Goal: Navigation & Orientation: Find specific page/section

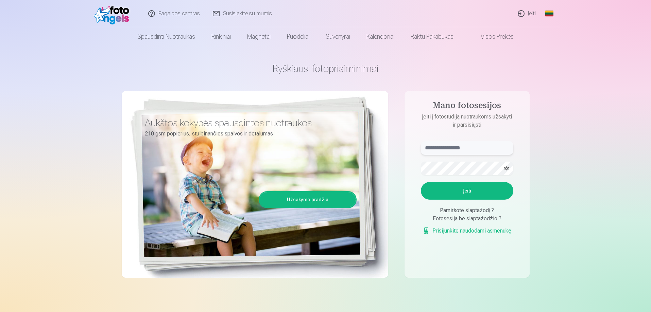
click at [445, 148] on input "text" at bounding box center [467, 148] width 92 height 14
click at [436, 148] on input "**********" at bounding box center [467, 148] width 92 height 14
type input "**********"
click at [472, 191] on button "Įeiti" at bounding box center [467, 191] width 92 height 18
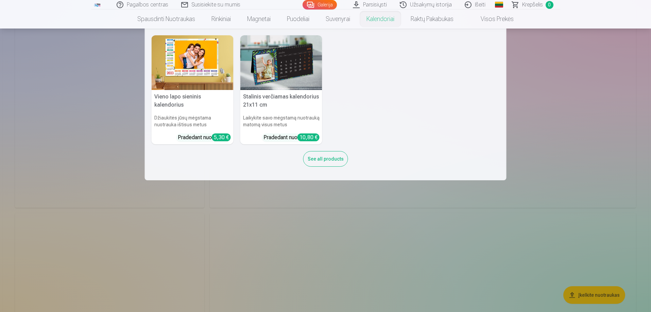
scroll to position [782, 0]
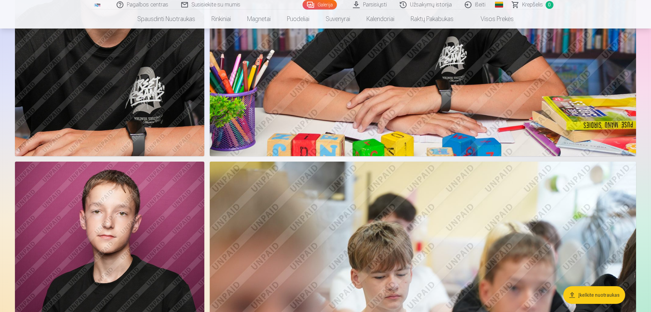
click at [399, 217] on img at bounding box center [423, 304] width 426 height 284
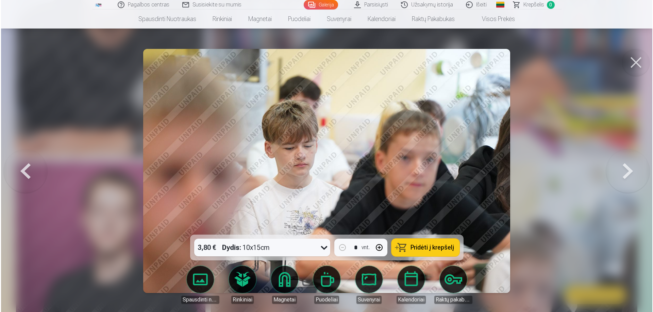
scroll to position [783, 0]
click at [637, 61] on button at bounding box center [636, 62] width 27 height 27
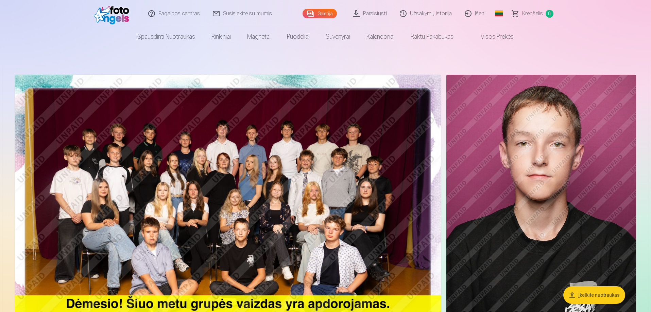
scroll to position [34, 0]
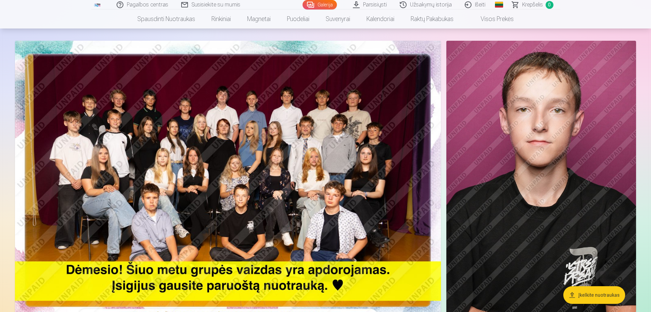
click at [272, 162] on img at bounding box center [228, 183] width 426 height 284
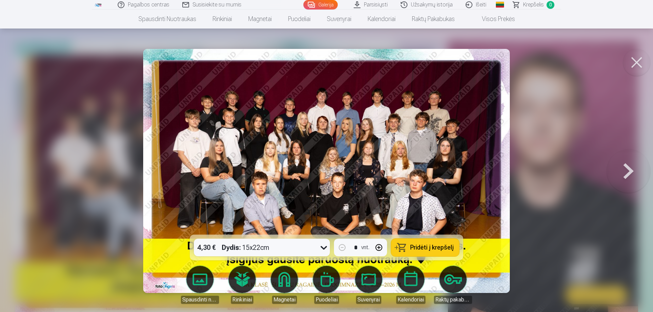
click at [630, 63] on button at bounding box center [636, 62] width 27 height 27
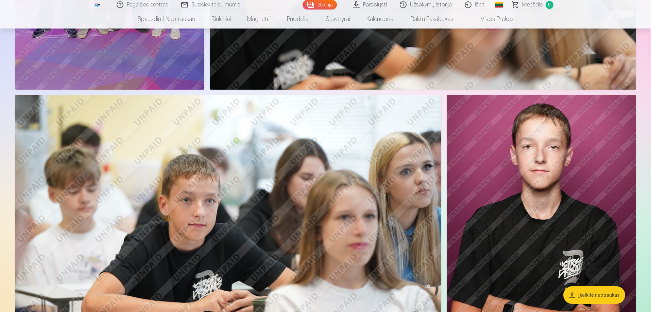
scroll to position [1563, 0]
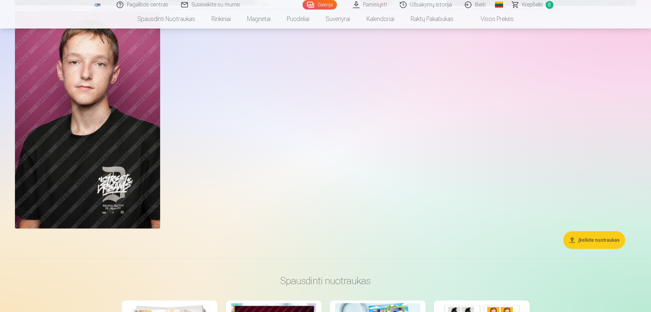
click at [120, 130] on img at bounding box center [87, 120] width 145 height 218
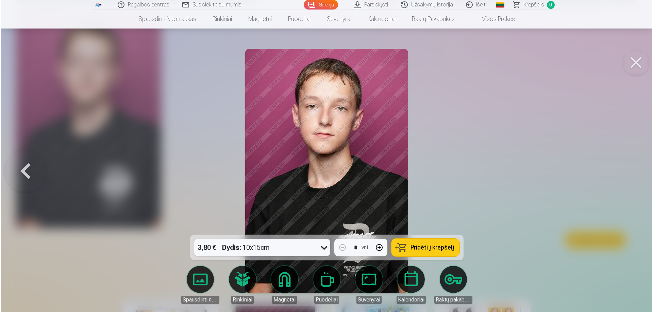
scroll to position [1805, 0]
click at [26, 169] on button at bounding box center [25, 171] width 44 height 114
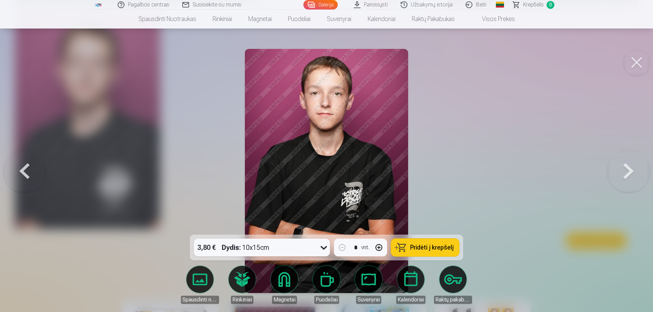
click at [26, 169] on button at bounding box center [25, 171] width 44 height 114
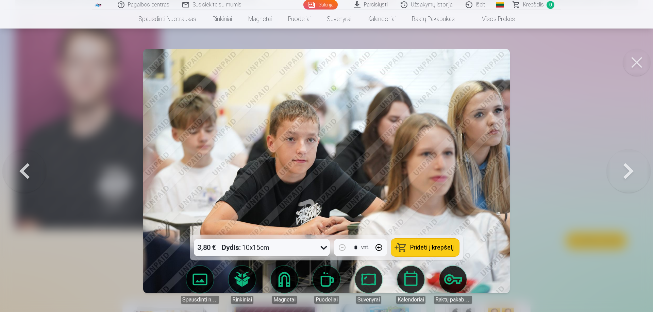
click at [26, 169] on button at bounding box center [25, 171] width 44 height 114
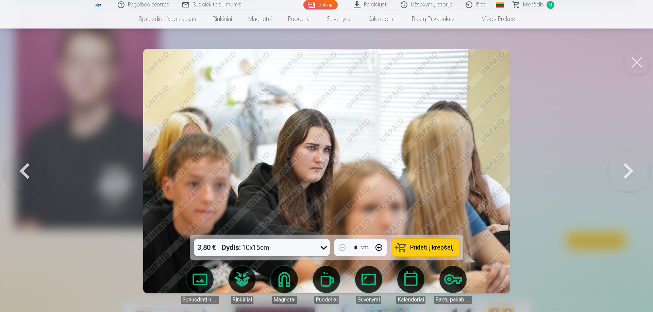
click at [26, 169] on button at bounding box center [25, 171] width 44 height 114
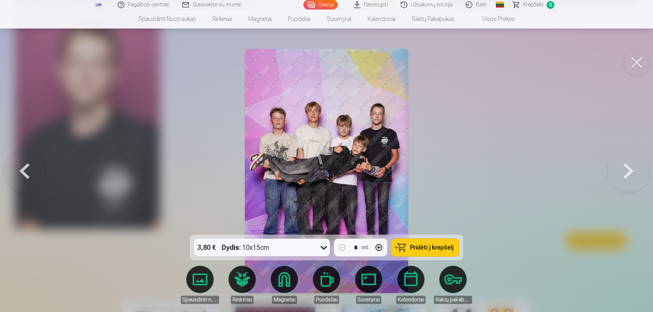
click at [26, 169] on button at bounding box center [25, 171] width 44 height 114
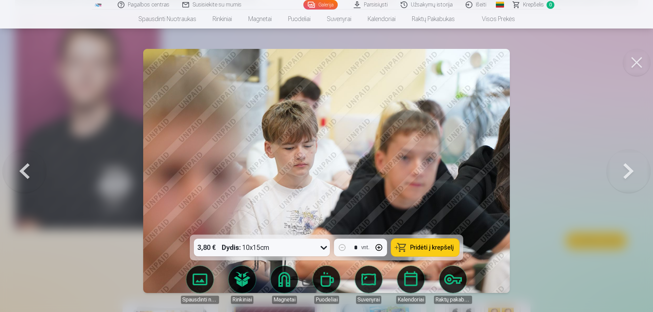
click at [26, 169] on button at bounding box center [25, 171] width 44 height 114
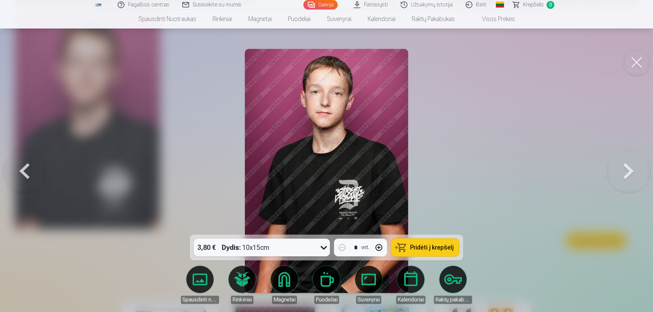
click at [26, 169] on button at bounding box center [25, 171] width 44 height 114
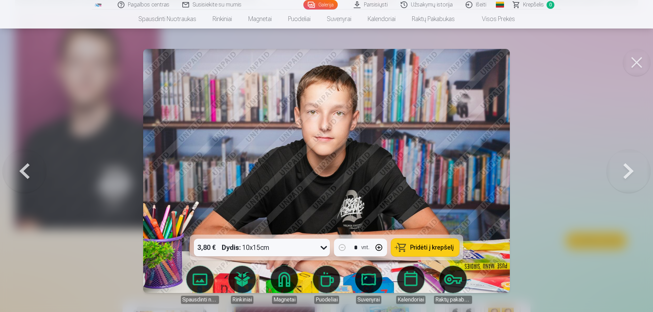
click at [26, 169] on button at bounding box center [25, 171] width 44 height 114
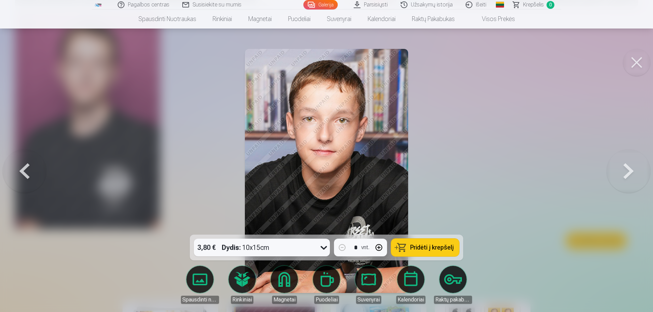
click at [26, 169] on button at bounding box center [25, 171] width 44 height 114
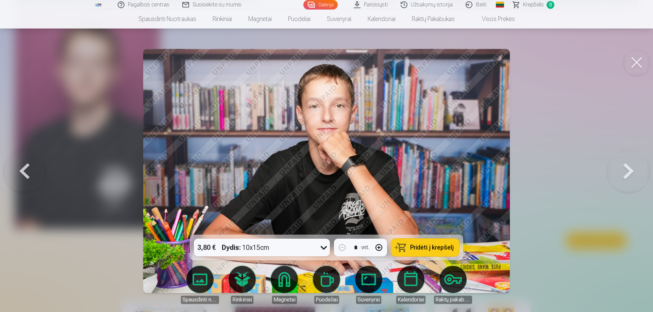
click at [26, 169] on button at bounding box center [25, 171] width 44 height 114
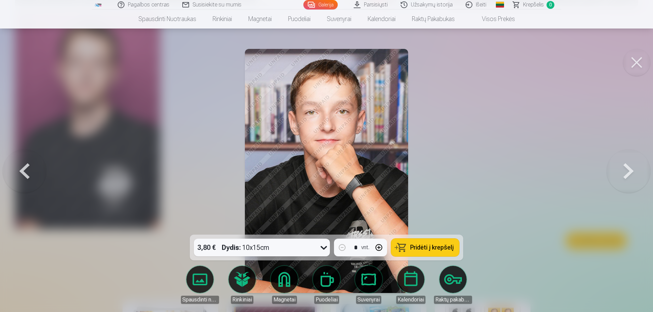
click at [26, 169] on button at bounding box center [25, 171] width 44 height 114
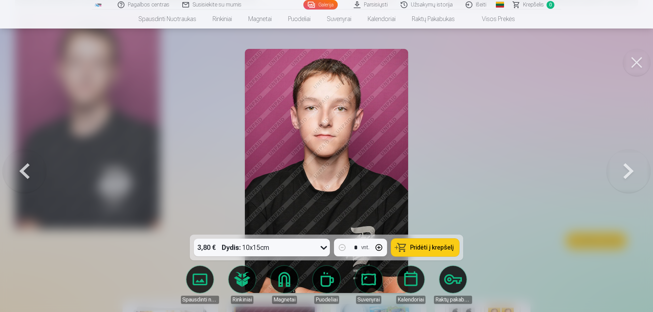
click at [26, 169] on button at bounding box center [25, 171] width 44 height 114
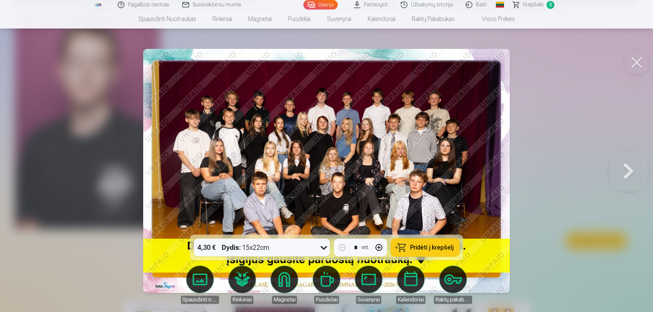
click at [26, 169] on div at bounding box center [326, 156] width 653 height 312
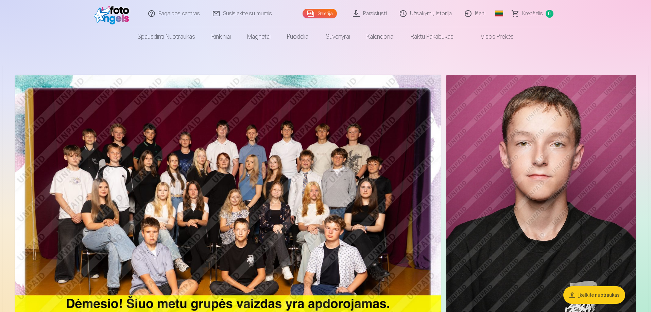
click at [250, 135] on img at bounding box center [228, 217] width 426 height 284
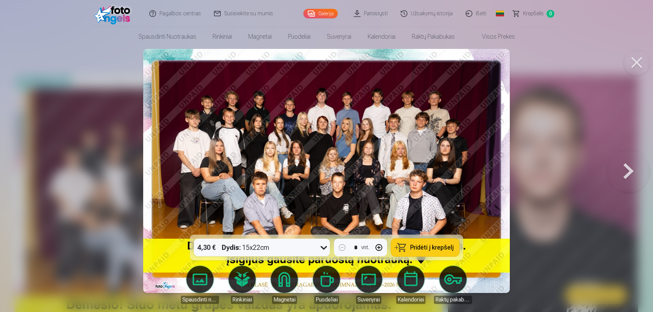
click at [629, 169] on button at bounding box center [628, 171] width 44 height 114
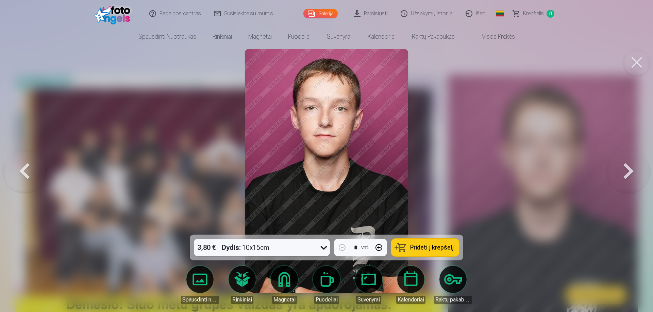
click at [628, 172] on button at bounding box center [628, 171] width 44 height 114
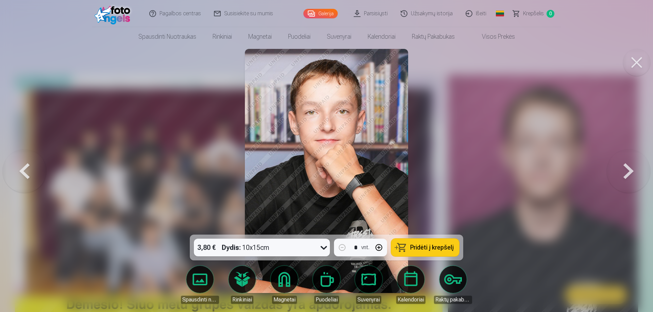
click at [628, 172] on button at bounding box center [628, 171] width 44 height 114
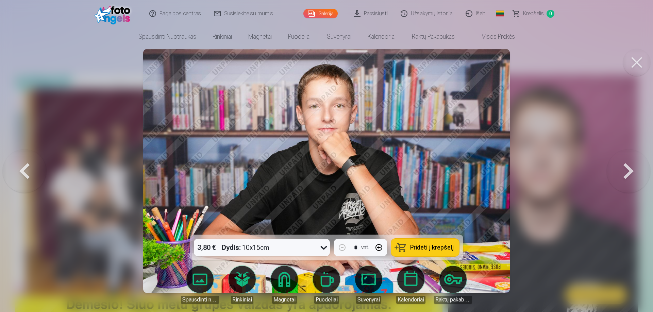
click at [628, 172] on button at bounding box center [628, 171] width 44 height 114
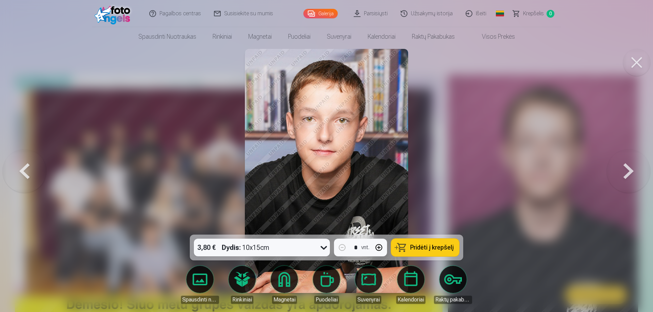
click at [630, 170] on button at bounding box center [628, 171] width 44 height 114
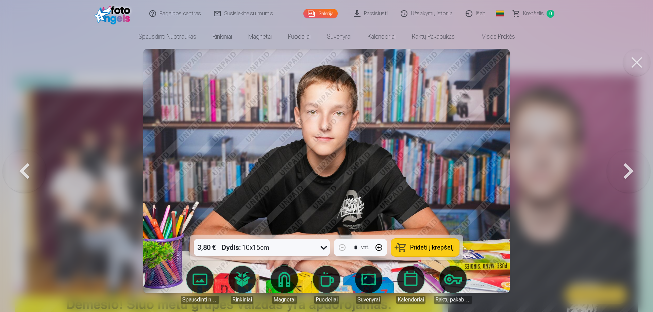
click at [630, 170] on button at bounding box center [628, 171] width 44 height 114
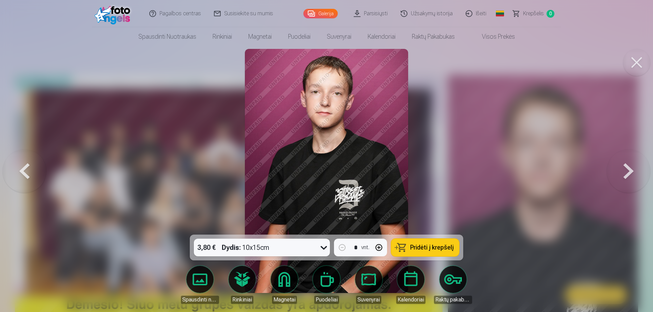
click at [630, 170] on button at bounding box center [628, 171] width 44 height 114
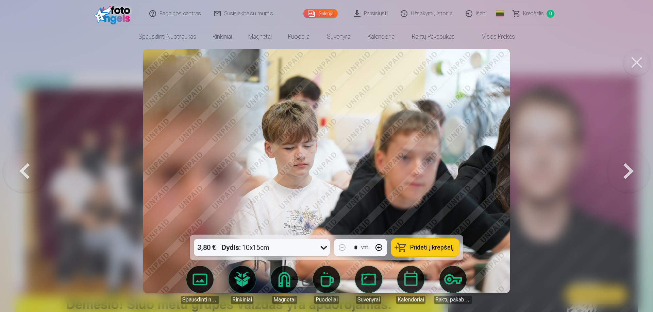
click at [630, 170] on button at bounding box center [628, 171] width 44 height 114
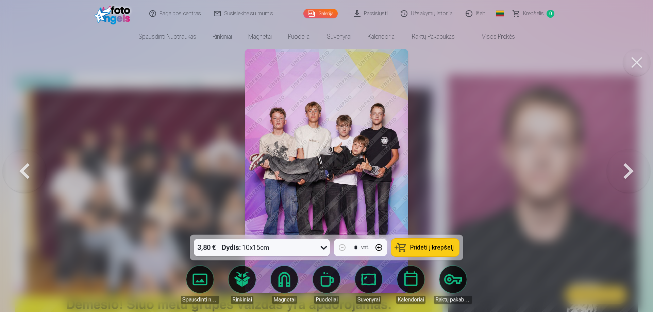
click at [630, 170] on button at bounding box center [628, 171] width 44 height 114
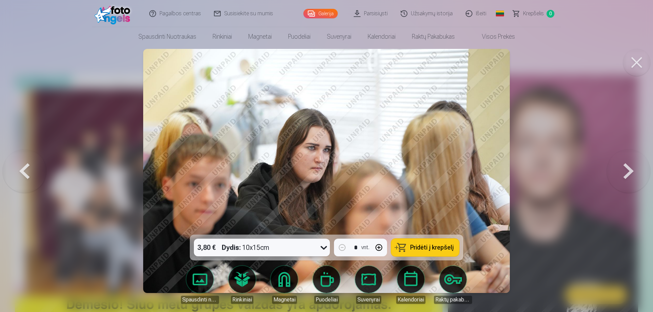
click at [630, 170] on button at bounding box center [628, 171] width 44 height 114
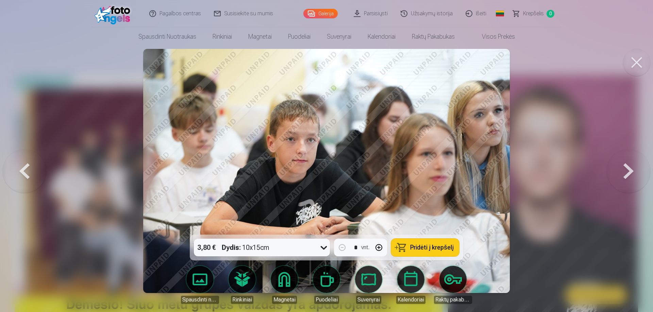
click at [630, 170] on button at bounding box center [628, 171] width 44 height 114
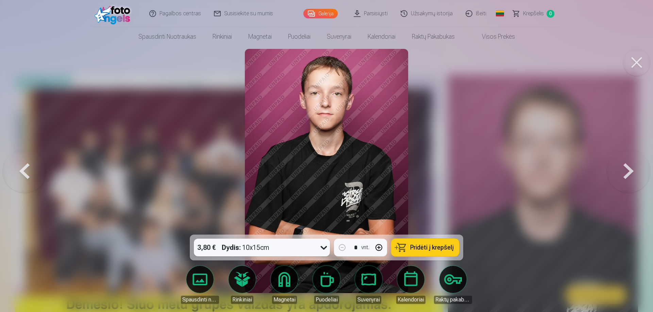
click at [630, 170] on button at bounding box center [628, 171] width 44 height 114
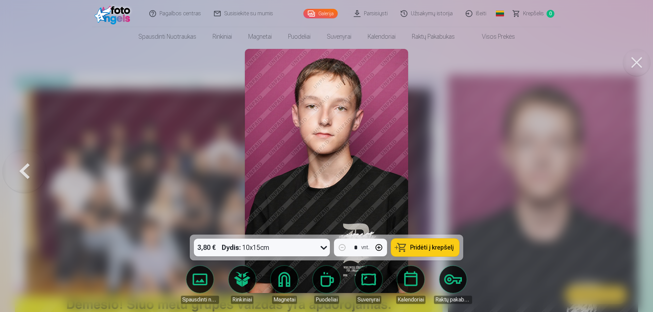
click at [26, 169] on button at bounding box center [25, 171] width 44 height 114
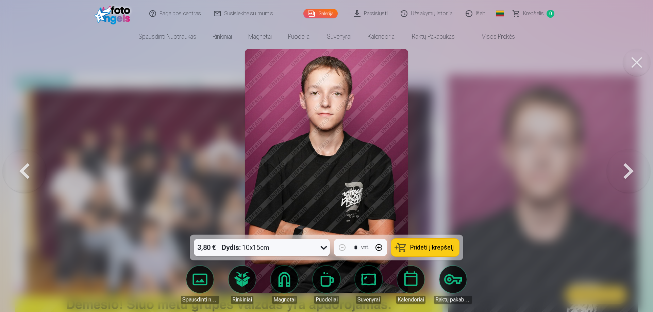
click at [26, 169] on button at bounding box center [25, 171] width 44 height 114
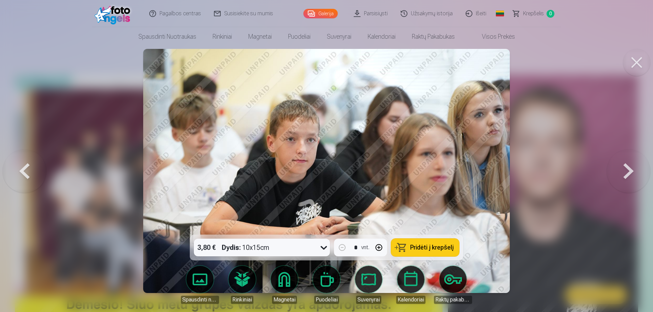
click at [630, 170] on button at bounding box center [628, 171] width 44 height 114
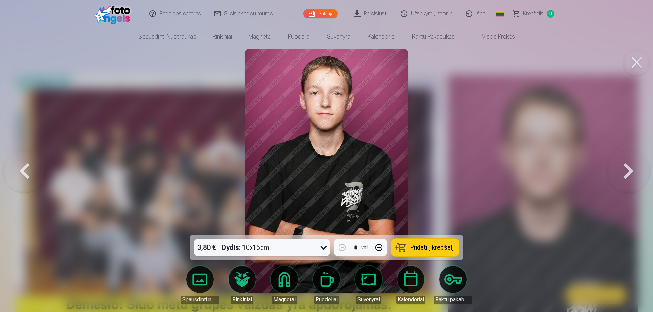
click at [630, 170] on button at bounding box center [628, 171] width 44 height 114
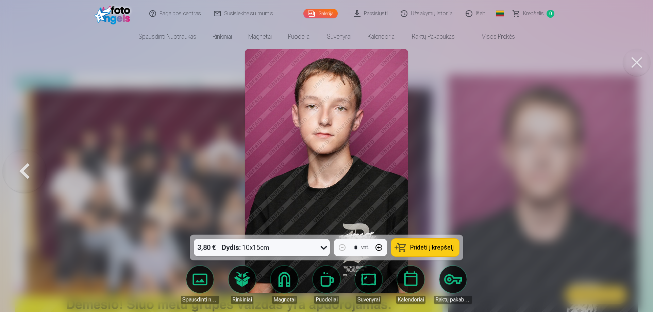
click at [630, 170] on div at bounding box center [326, 156] width 653 height 312
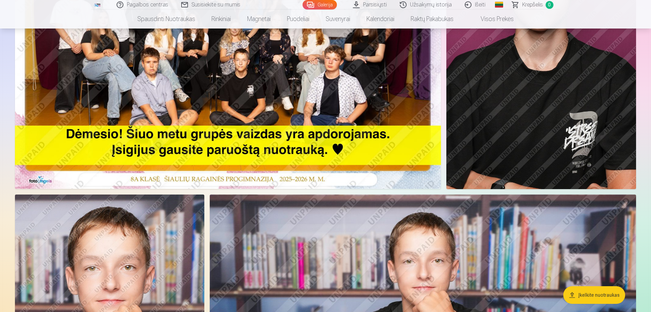
scroll to position [204, 0]
